Goal: Information Seeking & Learning: Learn about a topic

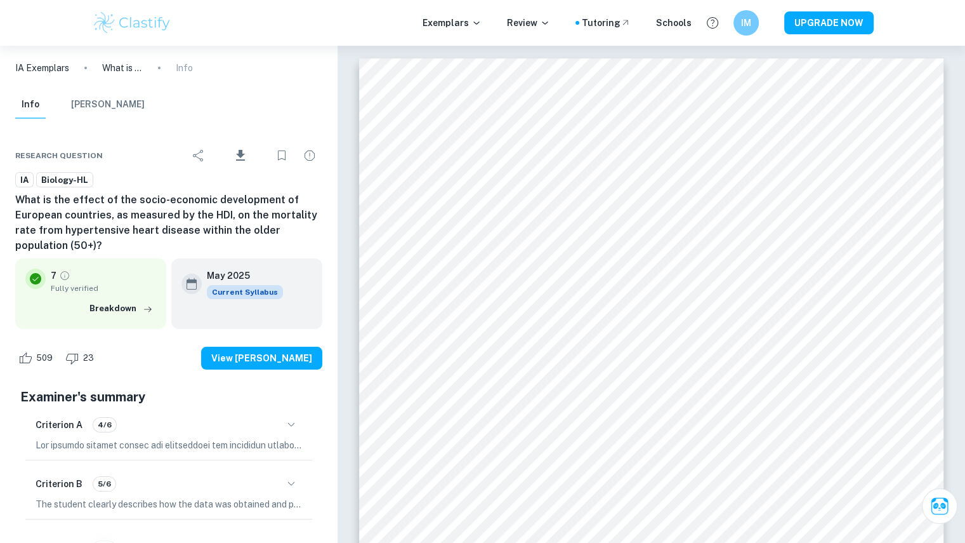
click at [41, 70] on p "IA Exemplars" at bounding box center [42, 68] width 54 height 14
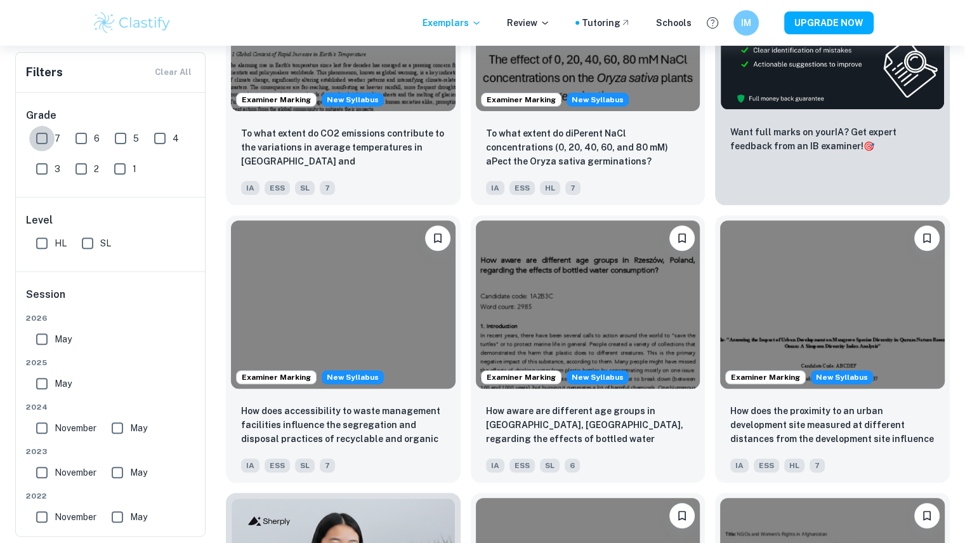
click at [46, 139] on input "7" at bounding box center [41, 138] width 25 height 25
checkbox input "true"
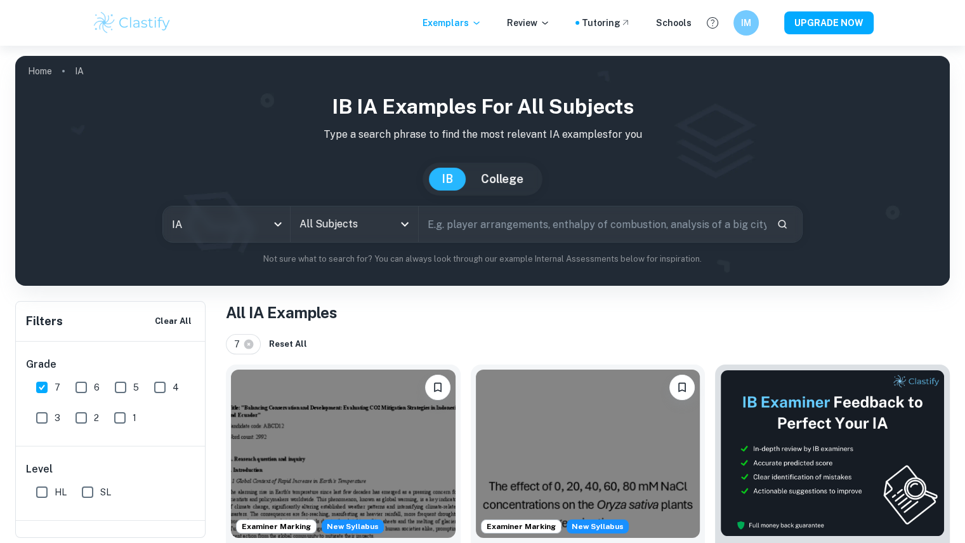
click at [334, 226] on input "All Subjects" at bounding box center [344, 224] width 96 height 24
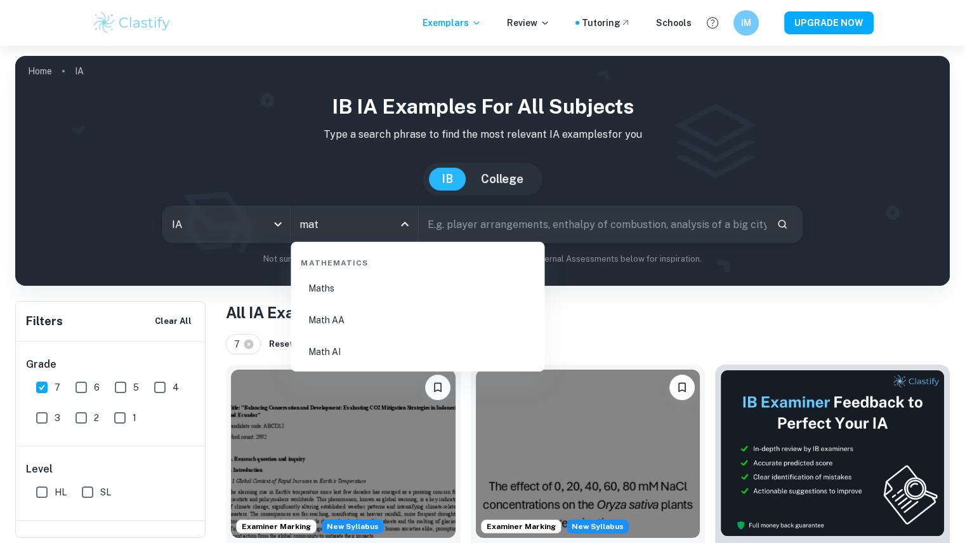
click at [338, 355] on li "Math AI" at bounding box center [418, 351] width 244 height 29
type input "Math AI"
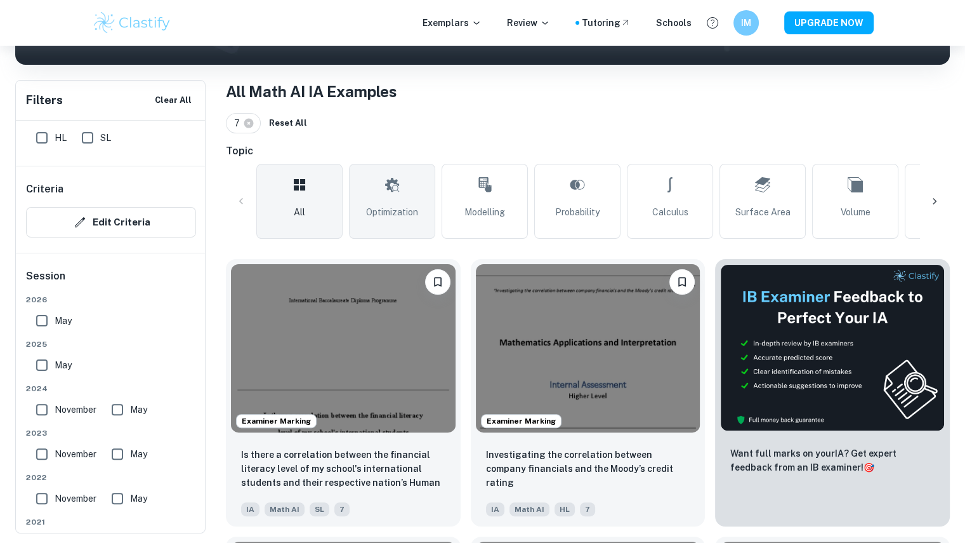
scroll to position [223, 0]
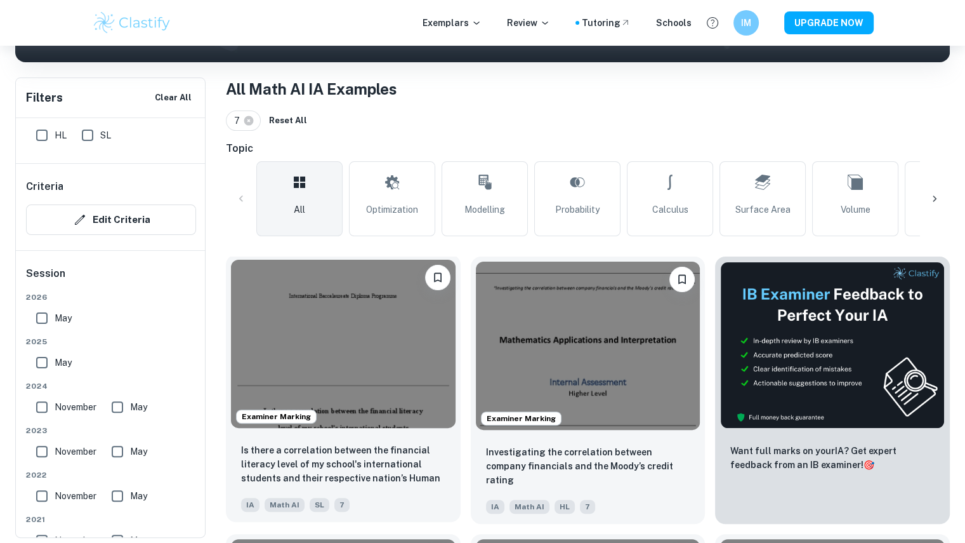
click at [371, 367] on img at bounding box center [343, 344] width 225 height 168
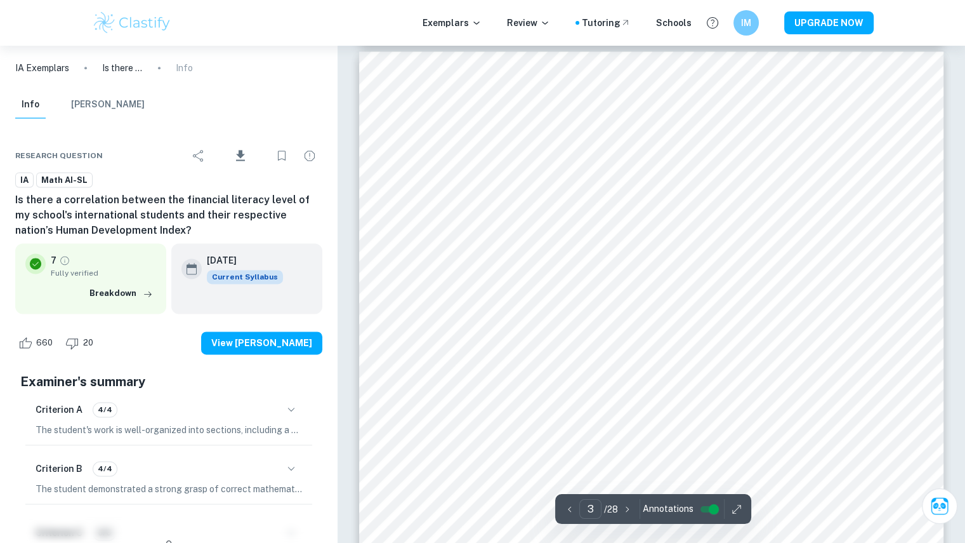
scroll to position [1722, 0]
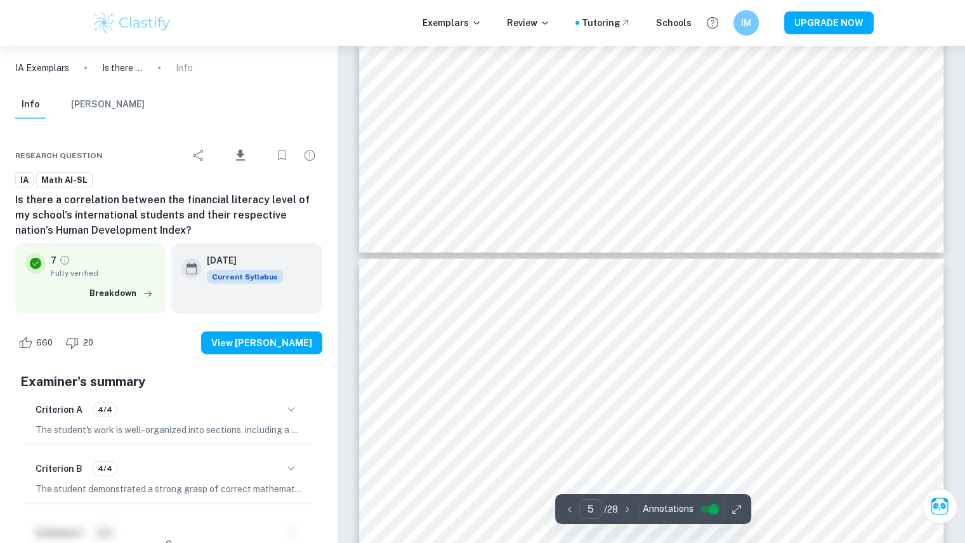
type input "4"
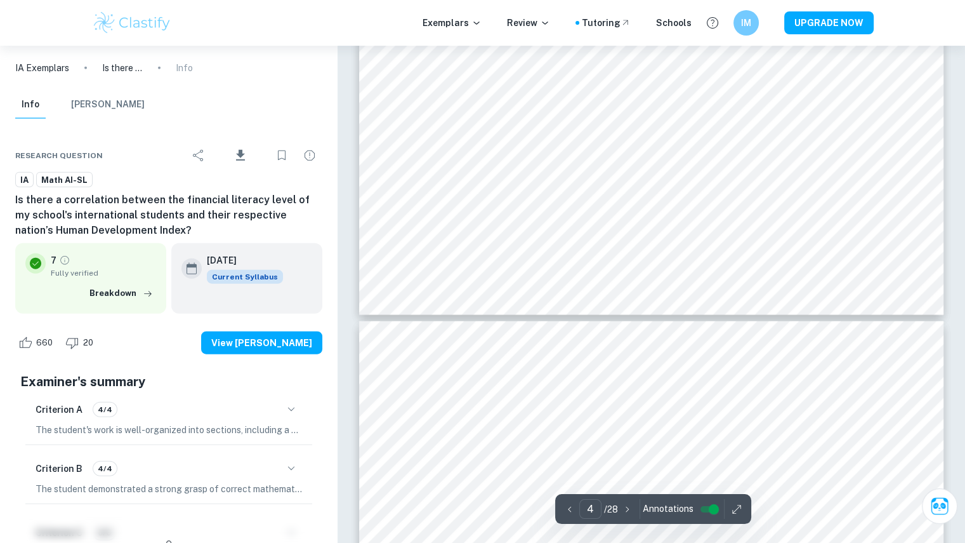
scroll to position [2933, 0]
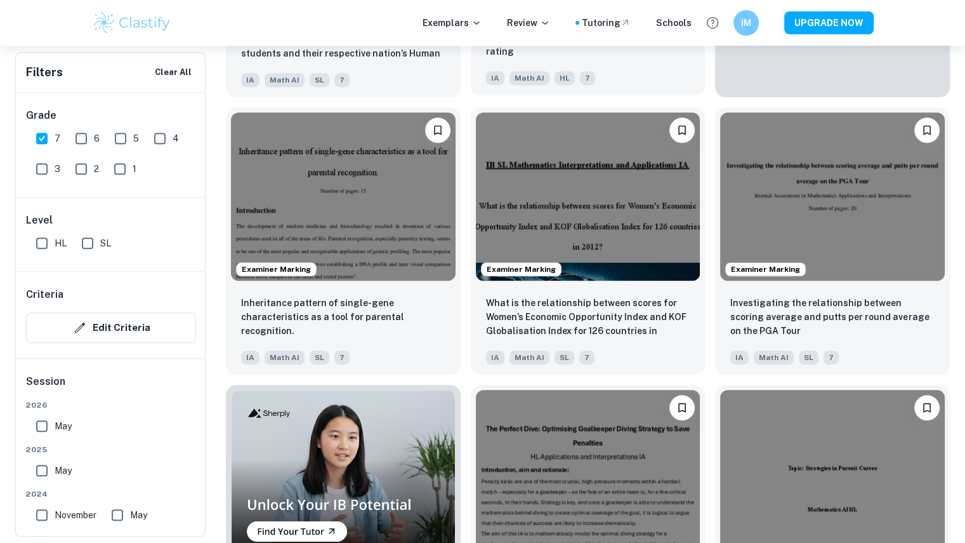
scroll to position [673, 0]
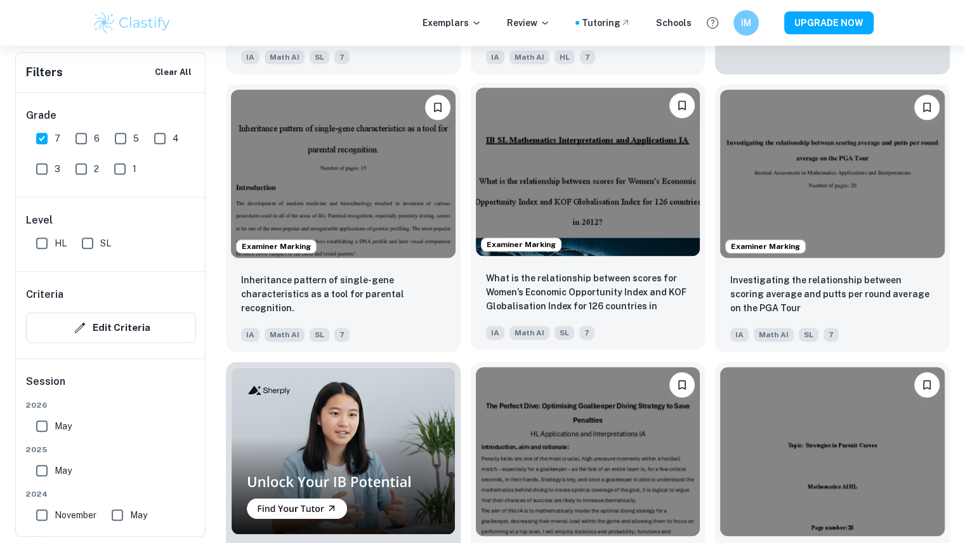
click at [612, 147] on img at bounding box center [588, 172] width 225 height 168
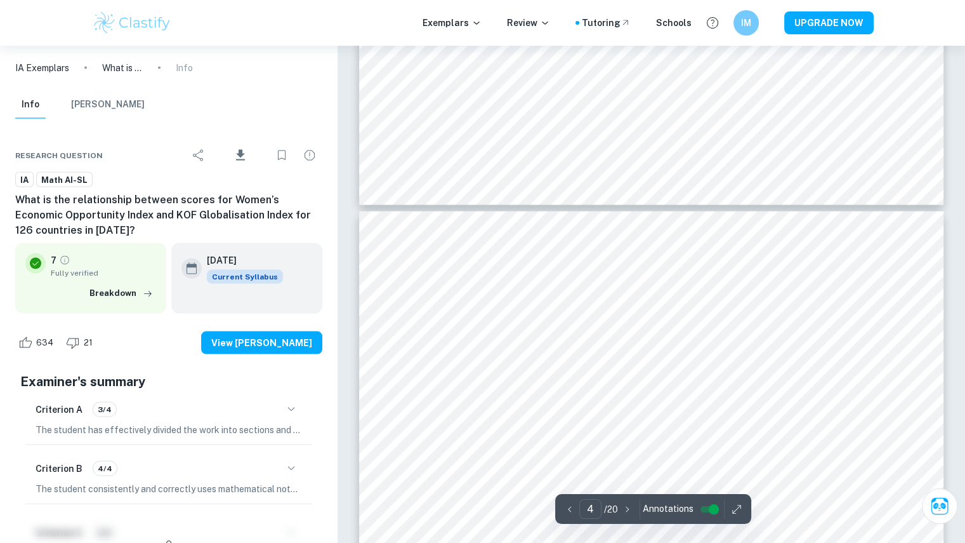
scroll to position [2529, 0]
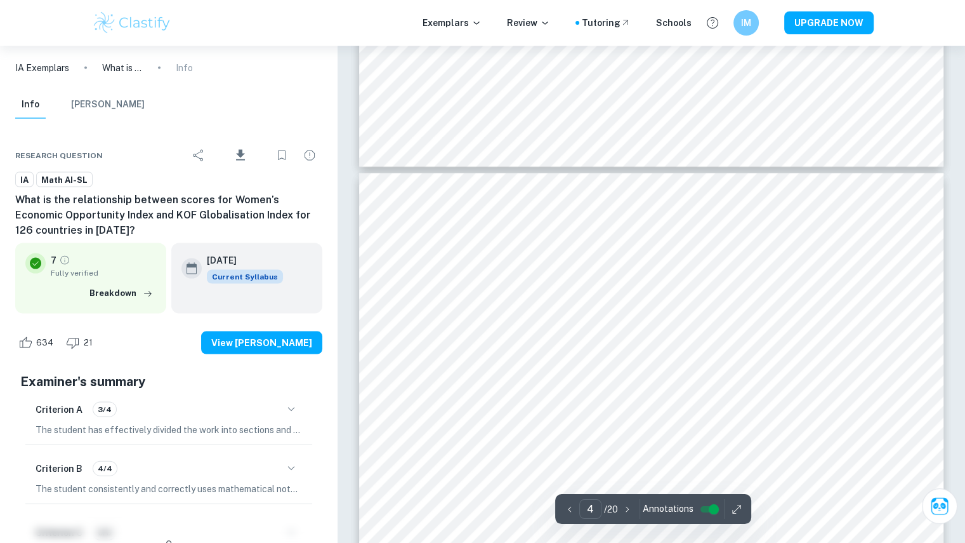
type input "3"
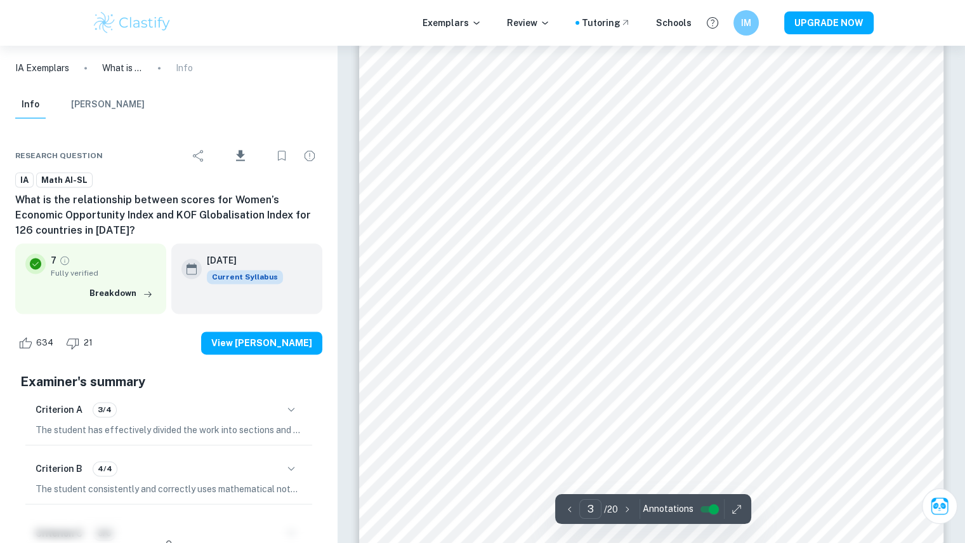
scroll to position [1895, 0]
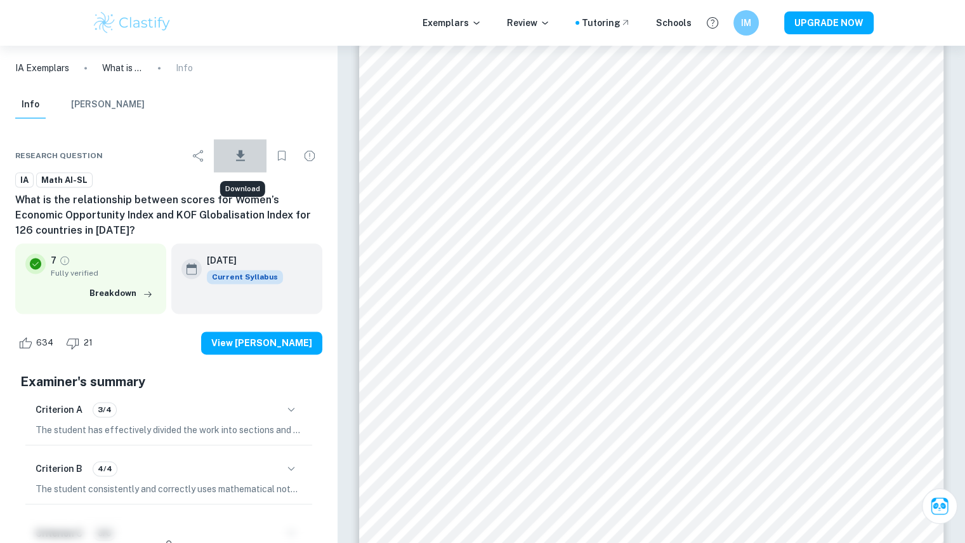
click at [244, 148] on icon "Download" at bounding box center [240, 155] width 15 height 15
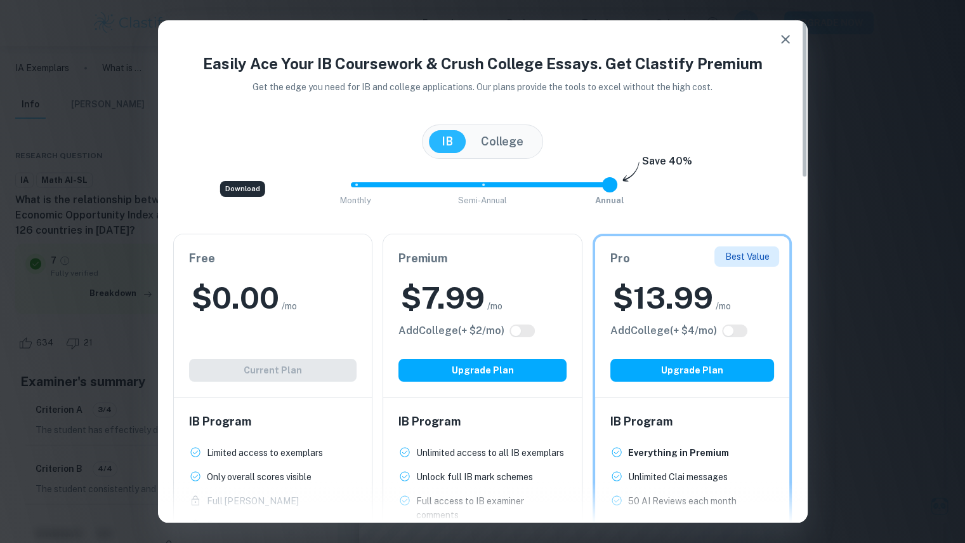
click at [782, 37] on icon "button" at bounding box center [785, 39] width 9 height 9
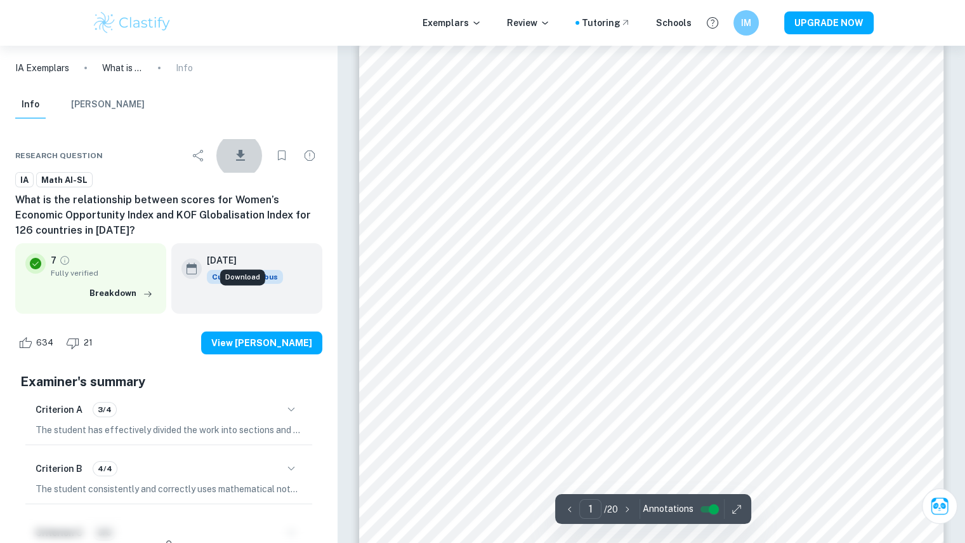
scroll to position [0, 0]
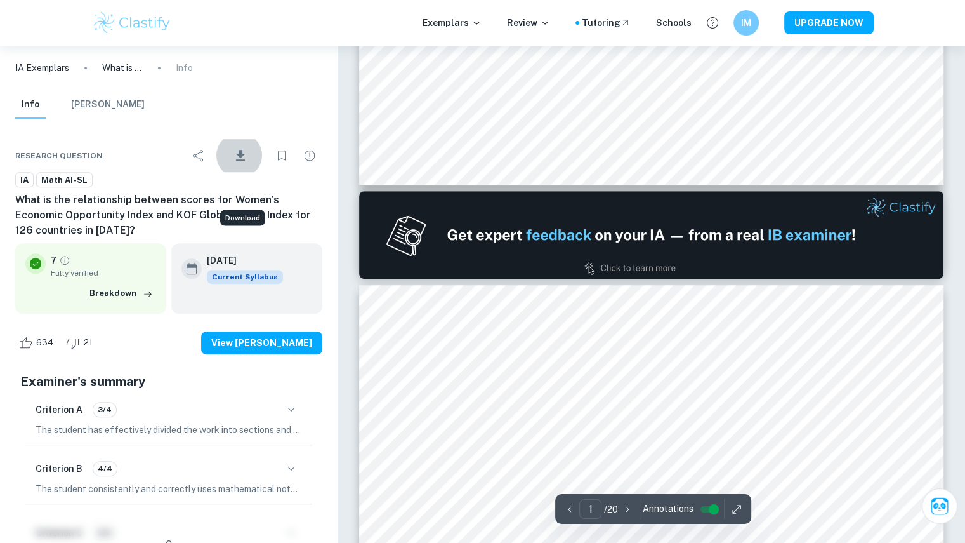
type input "2"
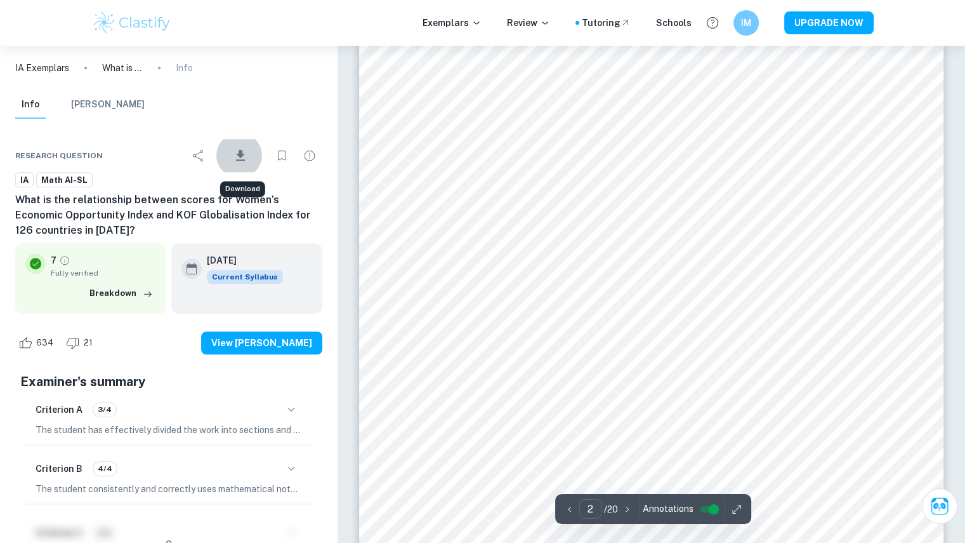
scroll to position [951, 0]
